Goal: Find specific page/section: Find specific page/section

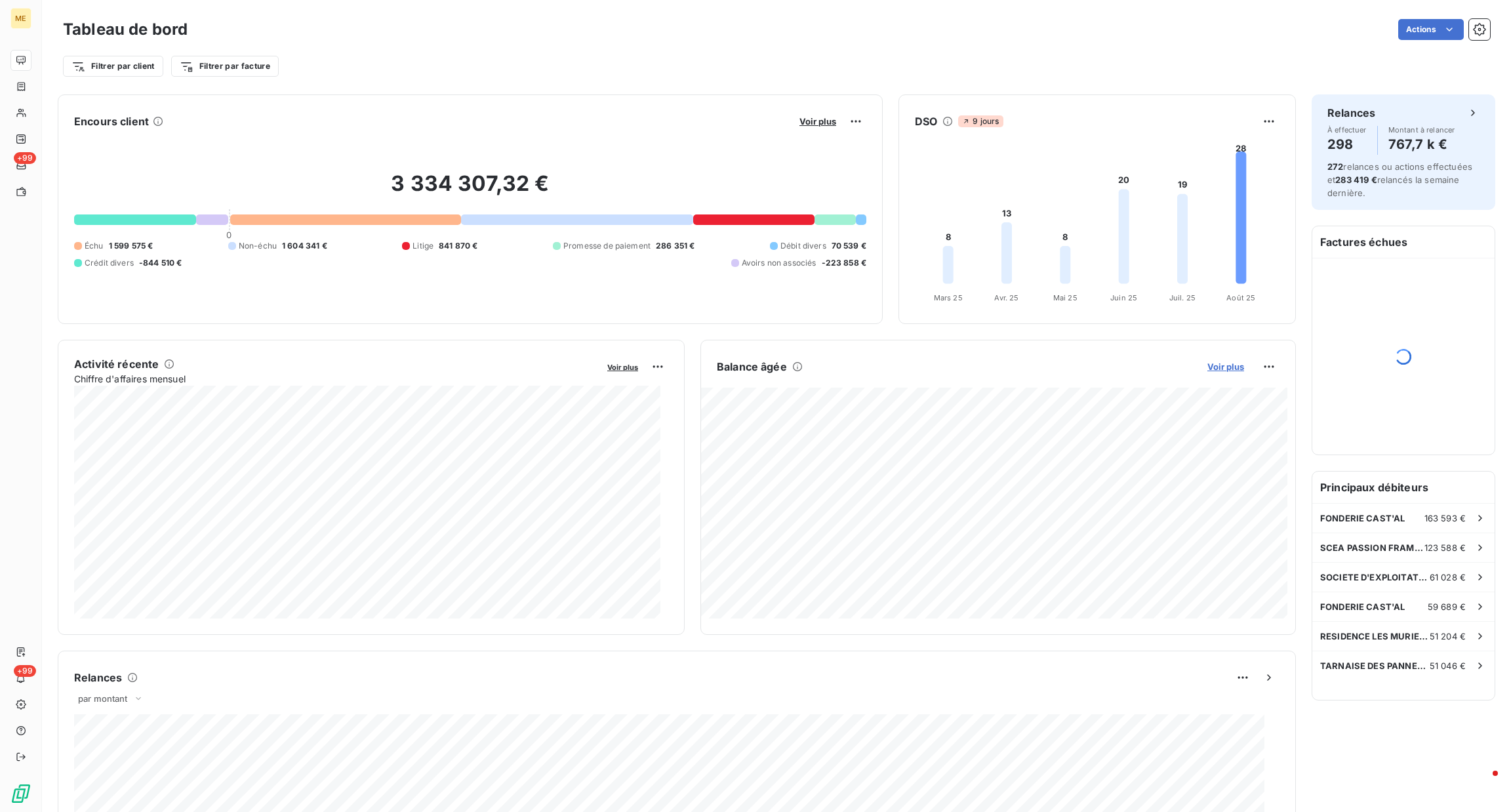
click at [1207, 367] on span "Voir plus" at bounding box center [1225, 367] width 36 height 11
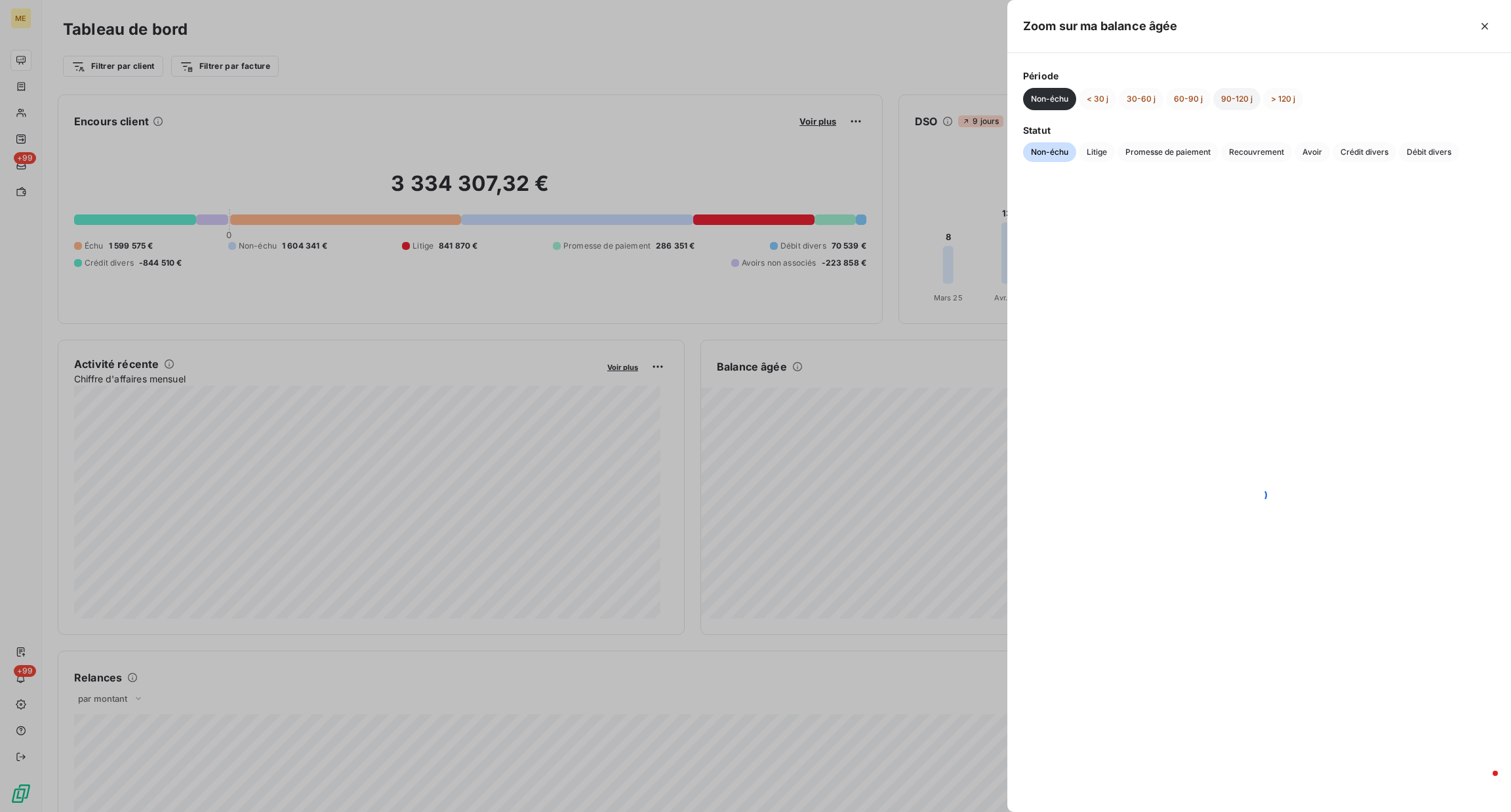
click at [1246, 106] on button "90-120 j" at bounding box center [1237, 99] width 47 height 23
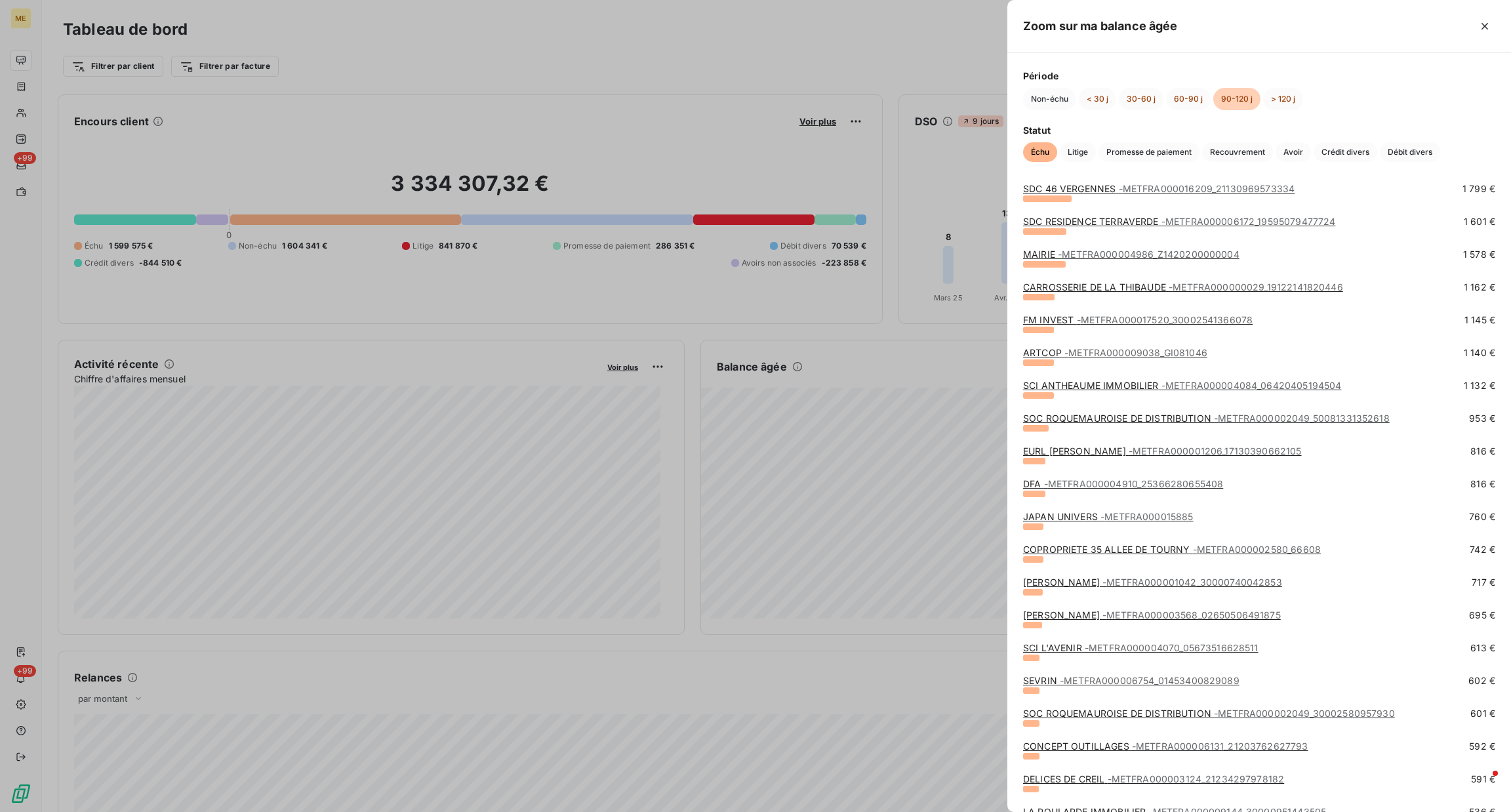
scroll to position [371, 0]
click at [975, 328] on div at bounding box center [755, 406] width 1511 height 812
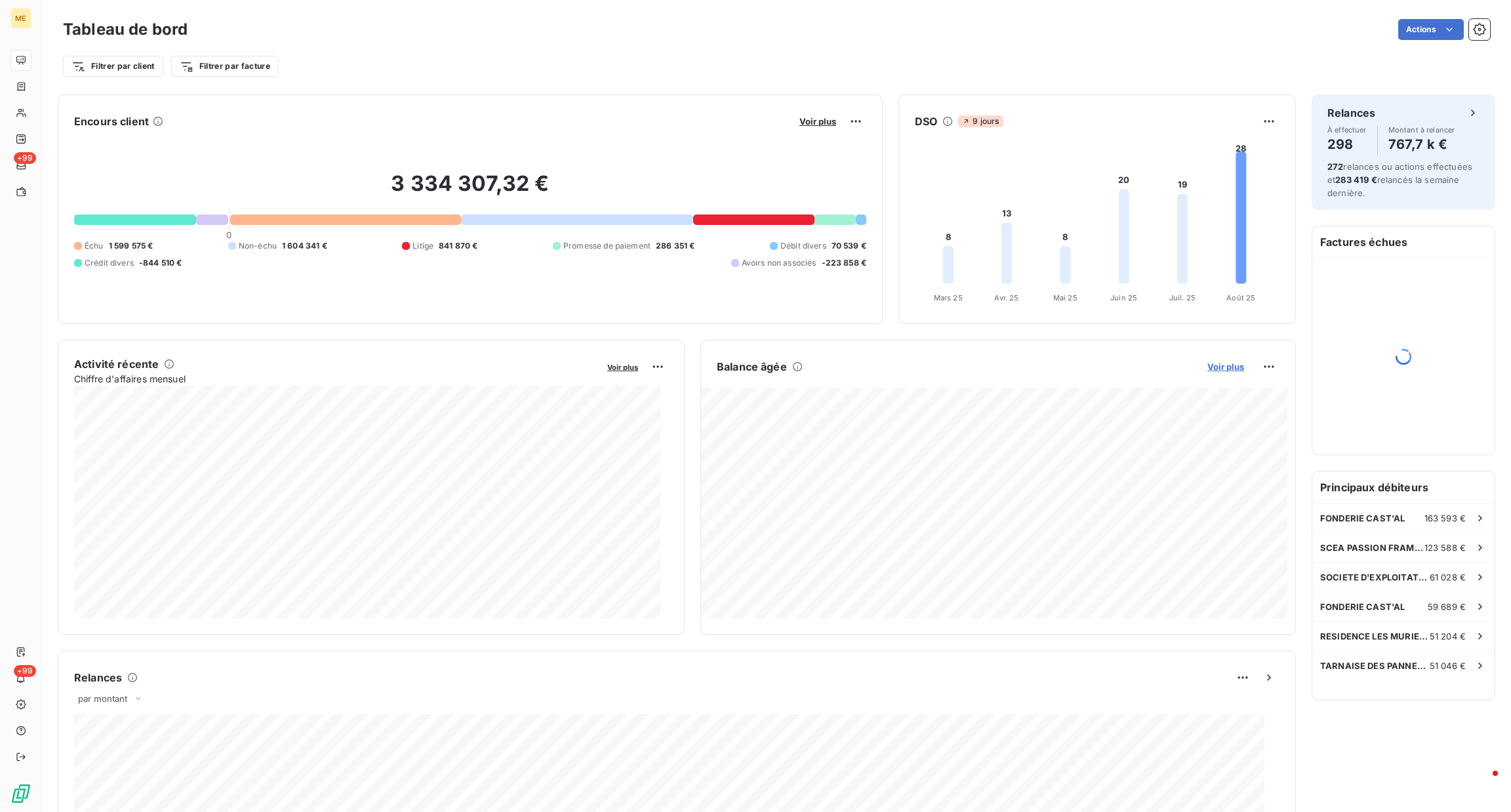
click at [1216, 368] on span "Voir plus" at bounding box center [1225, 367] width 36 height 11
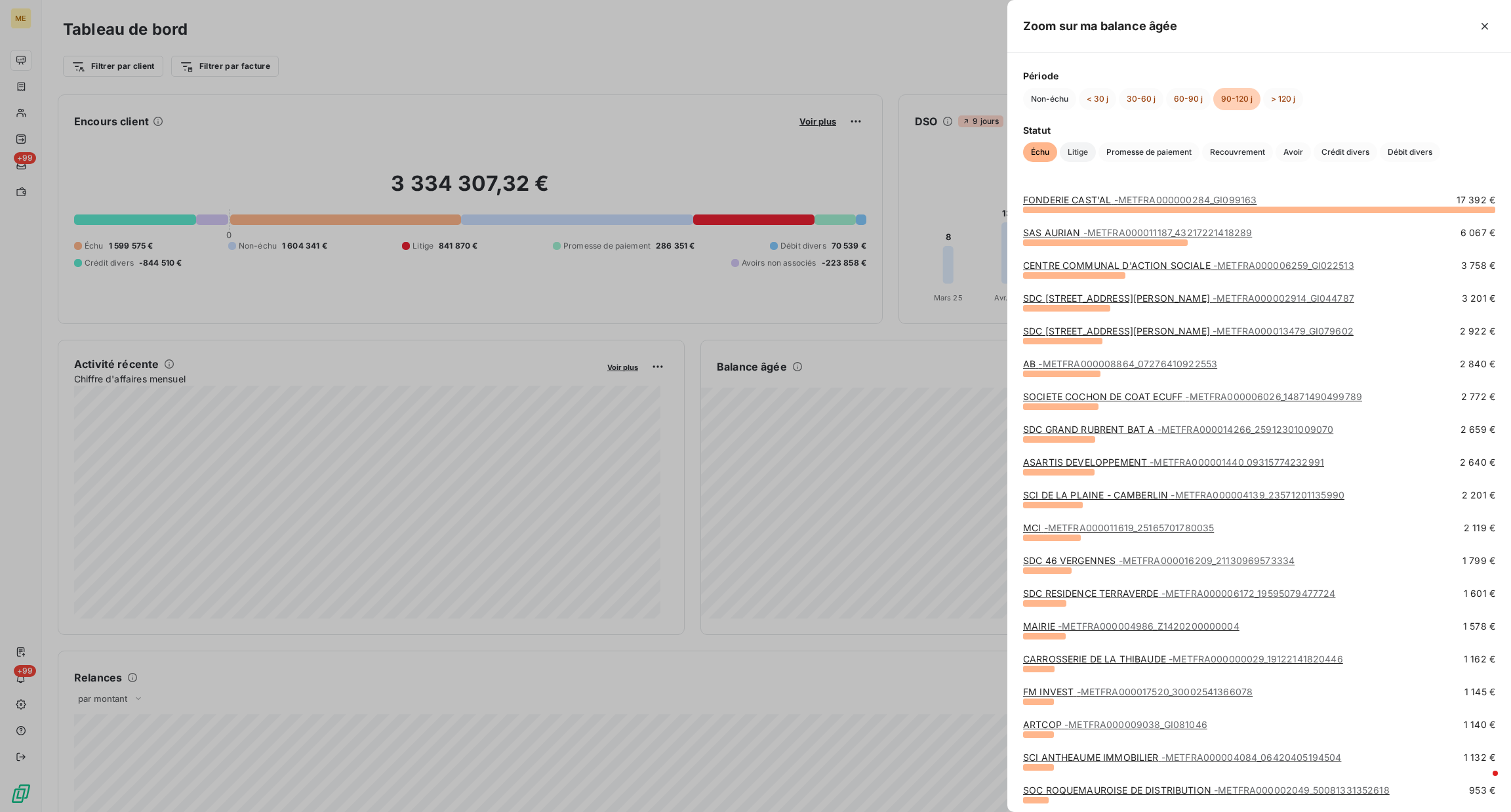
click at [1073, 151] on span "Litige" at bounding box center [1077, 152] width 36 height 20
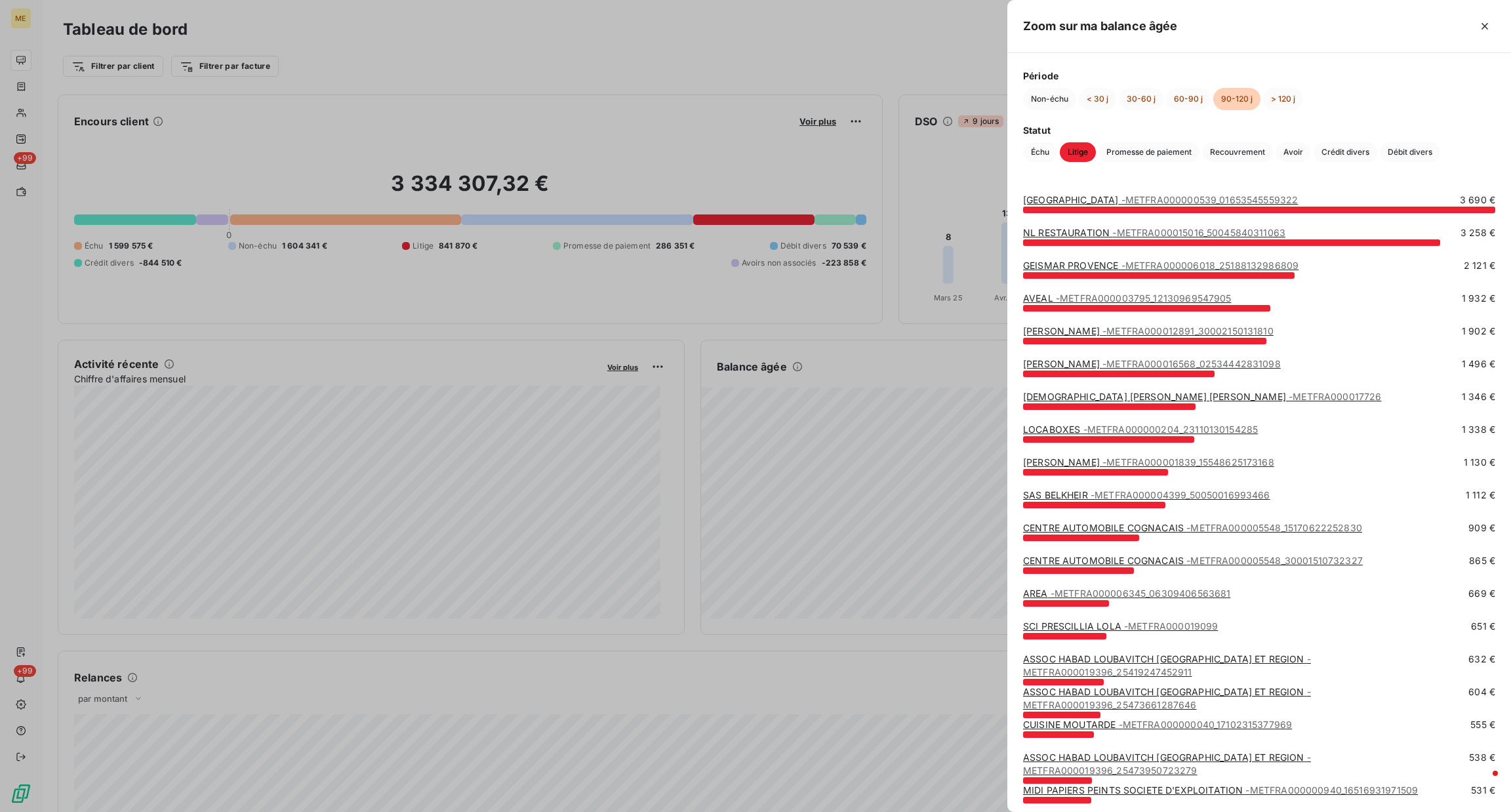
click at [1081, 202] on link "[GEOGRAPHIC_DATA] - METFRA000000539_01653545559322" at bounding box center [1160, 199] width 275 height 11
